Goal: Obtain resource: Obtain resource

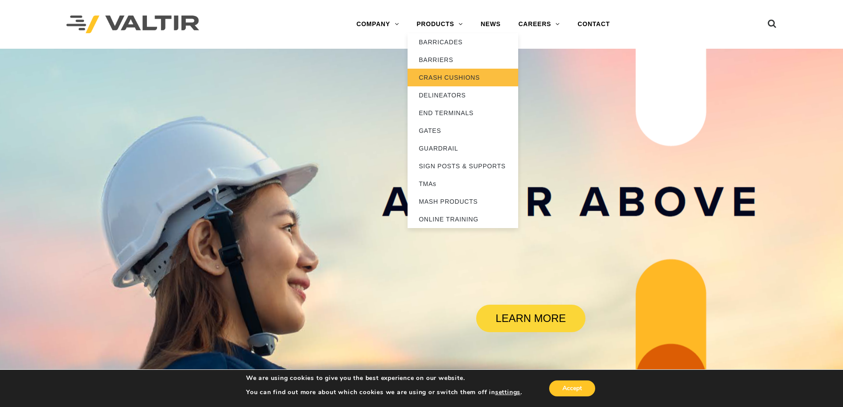
click at [444, 75] on link "CRASH CUSHIONS" at bounding box center [463, 78] width 111 height 18
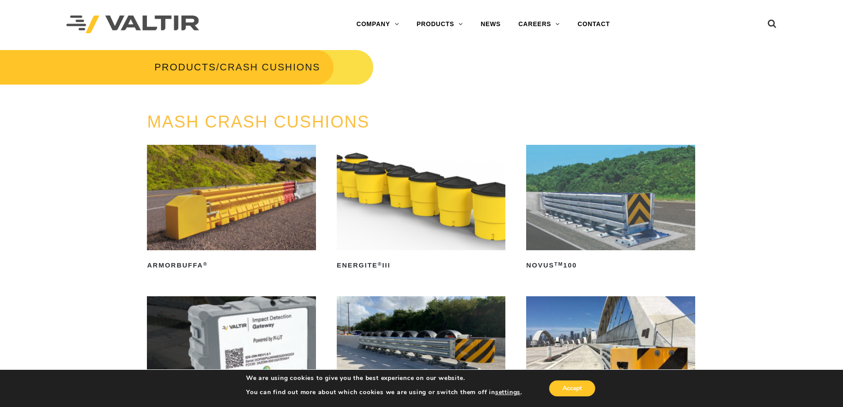
click at [268, 227] on img at bounding box center [231, 197] width 169 height 105
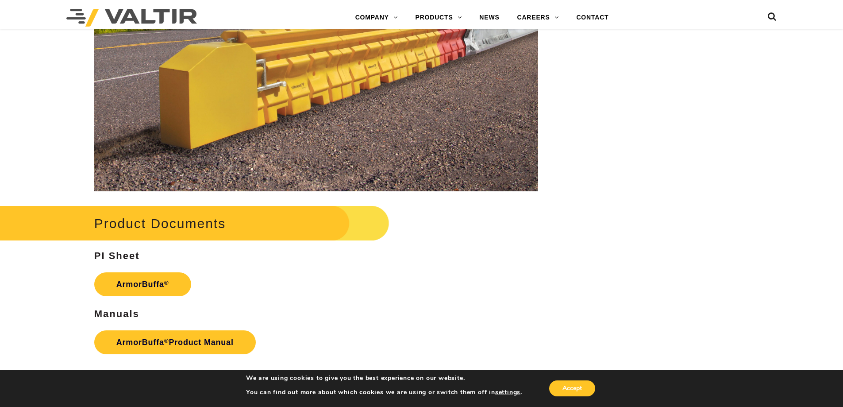
scroll to position [1372, 0]
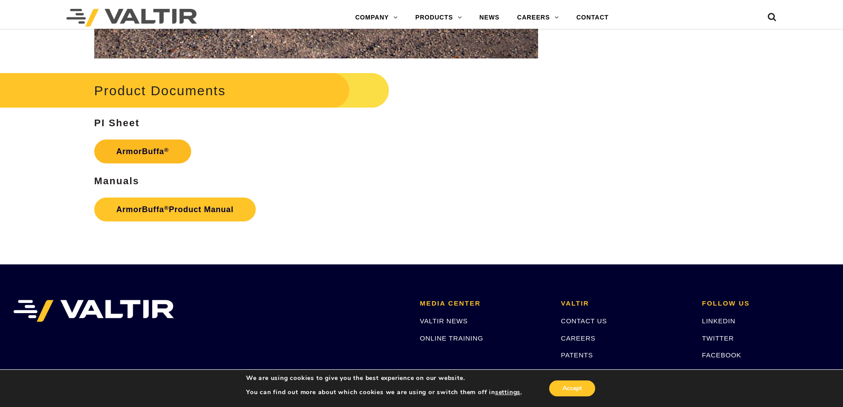
click at [155, 155] on link "ArmorBuffa ®" at bounding box center [142, 151] width 97 height 24
click at [217, 210] on link "ArmorBuffa ® Product Manual" at bounding box center [175, 209] width 162 height 24
